Goal: Information Seeking & Learning: Learn about a topic

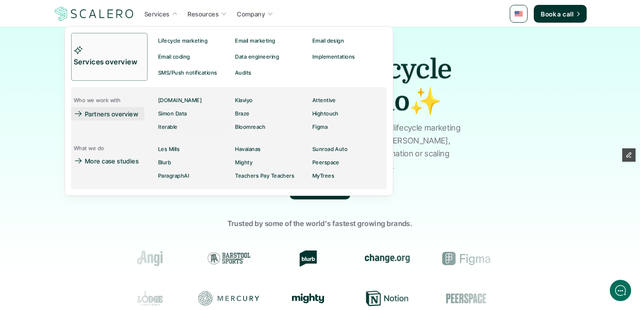
click at [113, 109] on p "Partners overview" at bounding box center [111, 113] width 53 height 9
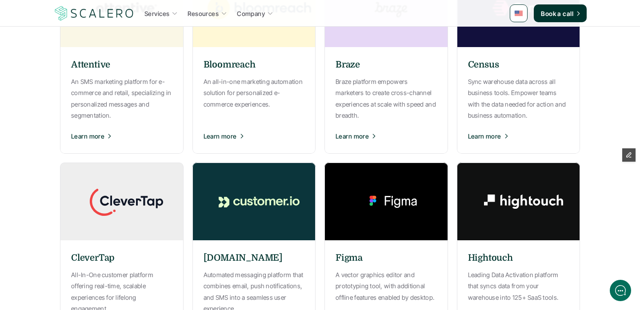
scroll to position [240, 0]
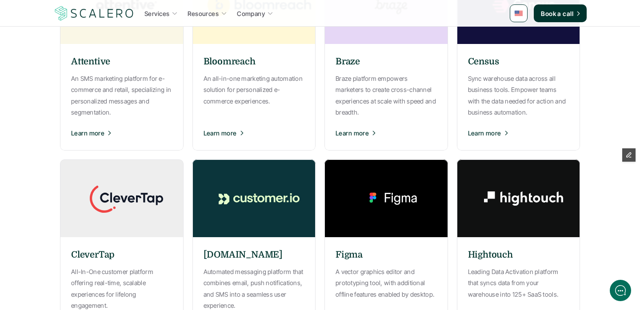
click at [215, 188] on img at bounding box center [258, 199] width 133 height 78
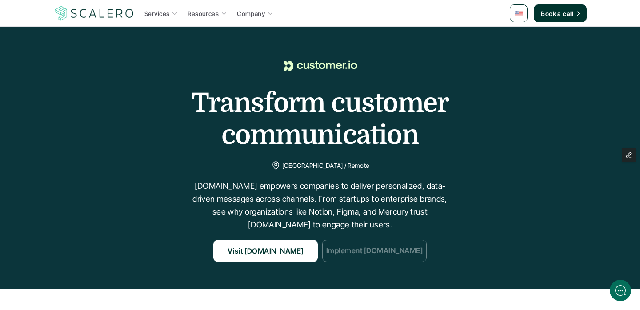
click at [394, 260] on link "Implement [DOMAIN_NAME]" at bounding box center [374, 251] width 104 height 22
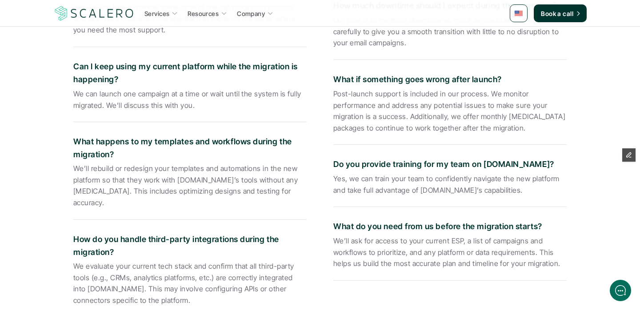
scroll to position [2201, 0]
